Goal: Task Accomplishment & Management: Use online tool/utility

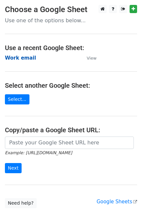
click at [25, 60] on strong "Work email" at bounding box center [20, 58] width 31 height 6
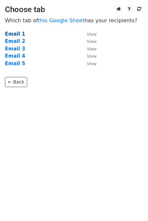
click at [18, 33] on strong "Email 1" at bounding box center [15, 34] width 20 height 6
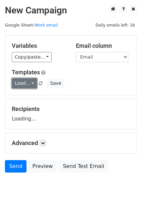
click at [24, 82] on link "Load..." at bounding box center [24, 83] width 25 height 10
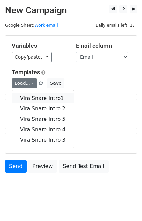
click at [30, 96] on link "ViralSnare Intro1" at bounding box center [43, 98] width 62 height 10
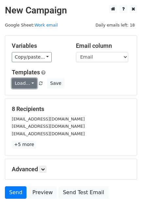
click at [18, 79] on link "Load..." at bounding box center [24, 83] width 25 height 10
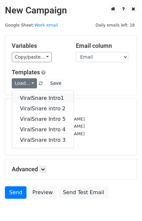
click at [34, 100] on link "ViralSnare Intro1" at bounding box center [43, 98] width 62 height 10
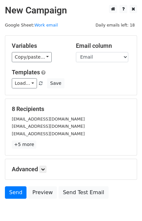
scroll to position [32, 0]
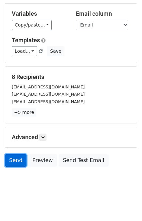
click at [15, 157] on link "Send" at bounding box center [16, 160] width 22 height 12
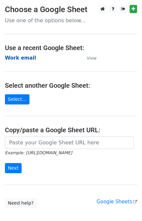
click at [21, 58] on strong "Work email" at bounding box center [20, 58] width 31 height 6
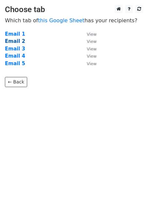
click at [7, 40] on strong "Email 2" at bounding box center [15, 41] width 20 height 6
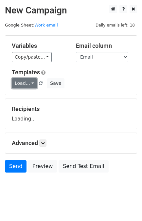
click at [22, 80] on link "Load..." at bounding box center [24, 83] width 25 height 10
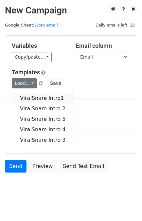
click at [33, 95] on link "ViralSnare Intro1" at bounding box center [43, 98] width 62 height 10
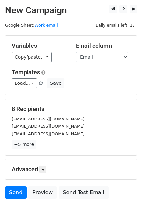
scroll to position [32, 0]
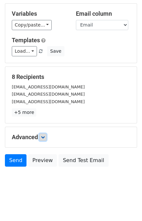
click at [45, 137] on icon at bounding box center [43, 137] width 4 height 4
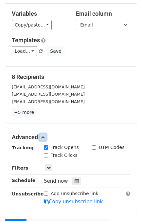
scroll to position [96, 0]
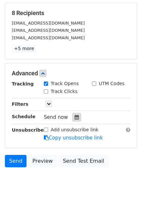
click at [75, 117] on icon at bounding box center [77, 117] width 4 height 5
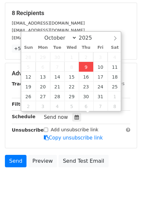
type input "2025-10-09 13:35"
type input "01"
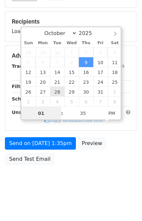
scroll to position [85, 0]
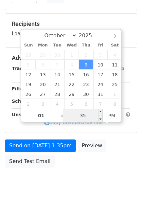
click at [87, 114] on input "35" at bounding box center [83, 115] width 40 height 13
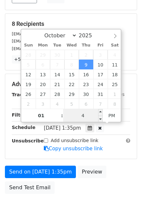
type input "45"
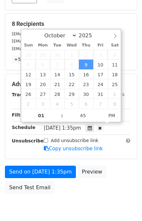
type input "2025-10-09 13:45"
click at [112, 169] on div "Send on Oct 9 at 1:35pm Preview Send Test Email" at bounding box center [71, 181] width 142 height 31
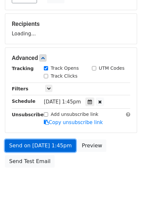
click at [51, 148] on link "Send on Oct 9 at 1:45pm" at bounding box center [40, 145] width 71 height 12
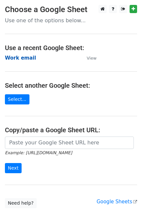
click at [17, 58] on strong "Work email" at bounding box center [20, 58] width 31 height 6
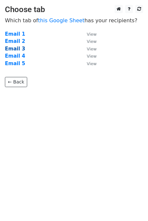
click at [12, 48] on strong "Email 3" at bounding box center [15, 49] width 20 height 6
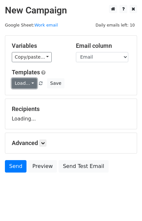
click at [26, 83] on link "Load..." at bounding box center [24, 83] width 25 height 10
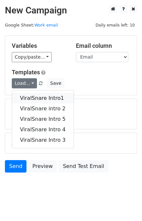
click at [40, 97] on link "ViralSnare Intro1" at bounding box center [43, 98] width 62 height 10
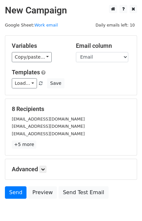
scroll to position [32, 0]
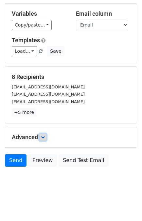
click at [44, 138] on icon at bounding box center [43, 137] width 4 height 4
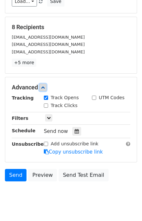
scroll to position [82, 0]
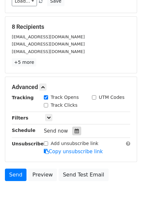
click at [75, 132] on icon at bounding box center [77, 131] width 4 height 5
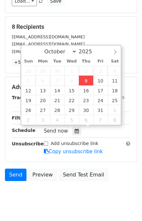
type input "2025-10-09 13:35"
type input "01"
type input "35"
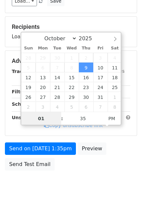
type input "0"
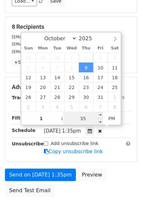
type input "01"
click at [90, 118] on input "35" at bounding box center [83, 118] width 40 height 13
type input "55"
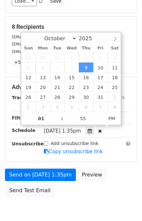
type input "2025-10-09 13:55"
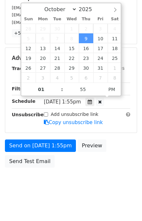
scroll to position [85, 0]
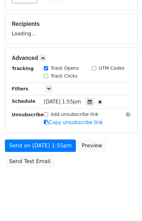
click at [69, 181] on body "New Campaign Daily emails left: 10 Google Sheet: Work email Variables Copy/past…" at bounding box center [71, 58] width 142 height 277
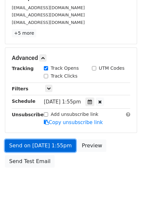
click at [46, 145] on link "Send on Oct 9 at 1:55pm" at bounding box center [40, 145] width 71 height 12
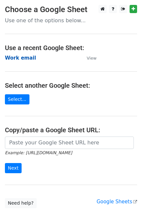
click at [22, 55] on strong "Work email" at bounding box center [20, 58] width 31 height 6
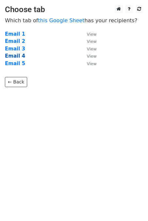
click at [16, 56] on strong "Email 4" at bounding box center [15, 56] width 20 height 6
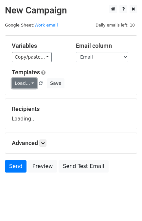
click at [23, 82] on link "Load..." at bounding box center [24, 83] width 25 height 10
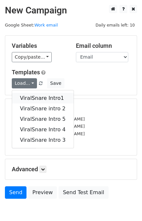
click at [40, 101] on link "ViralSnare Intro1" at bounding box center [43, 98] width 62 height 10
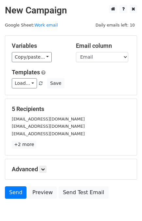
scroll to position [13, 0]
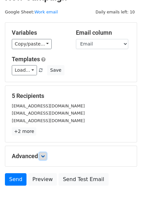
click at [44, 154] on icon at bounding box center [43, 156] width 4 height 4
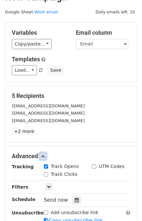
scroll to position [65, 0]
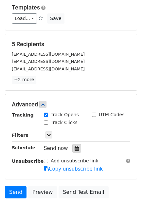
click at [75, 149] on icon at bounding box center [77, 148] width 4 height 5
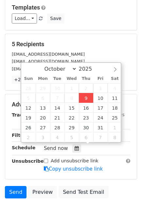
type input "[DATE] 13:35"
type input "01"
type input "35"
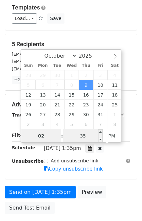
type input "02"
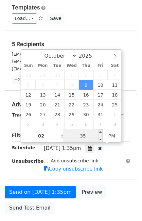
type input "[DATE] 14:35"
click at [83, 129] on input "35" at bounding box center [83, 135] width 40 height 13
type input "10"
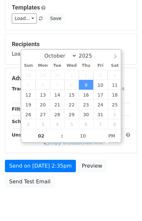
type input "[DATE] 14:10"
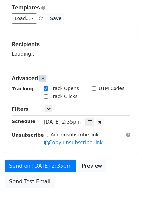
click at [115, 160] on div "Send on [DATE] 2:35pm Preview Send Test Email" at bounding box center [71, 175] width 142 height 31
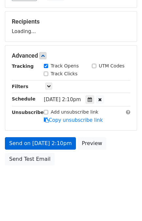
scroll to position [85, 0]
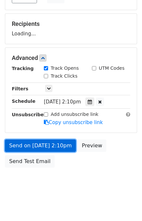
click at [47, 144] on link "Send on [DATE] 2:10pm" at bounding box center [40, 145] width 71 height 12
